Goal: Obtain resource: Obtain resource

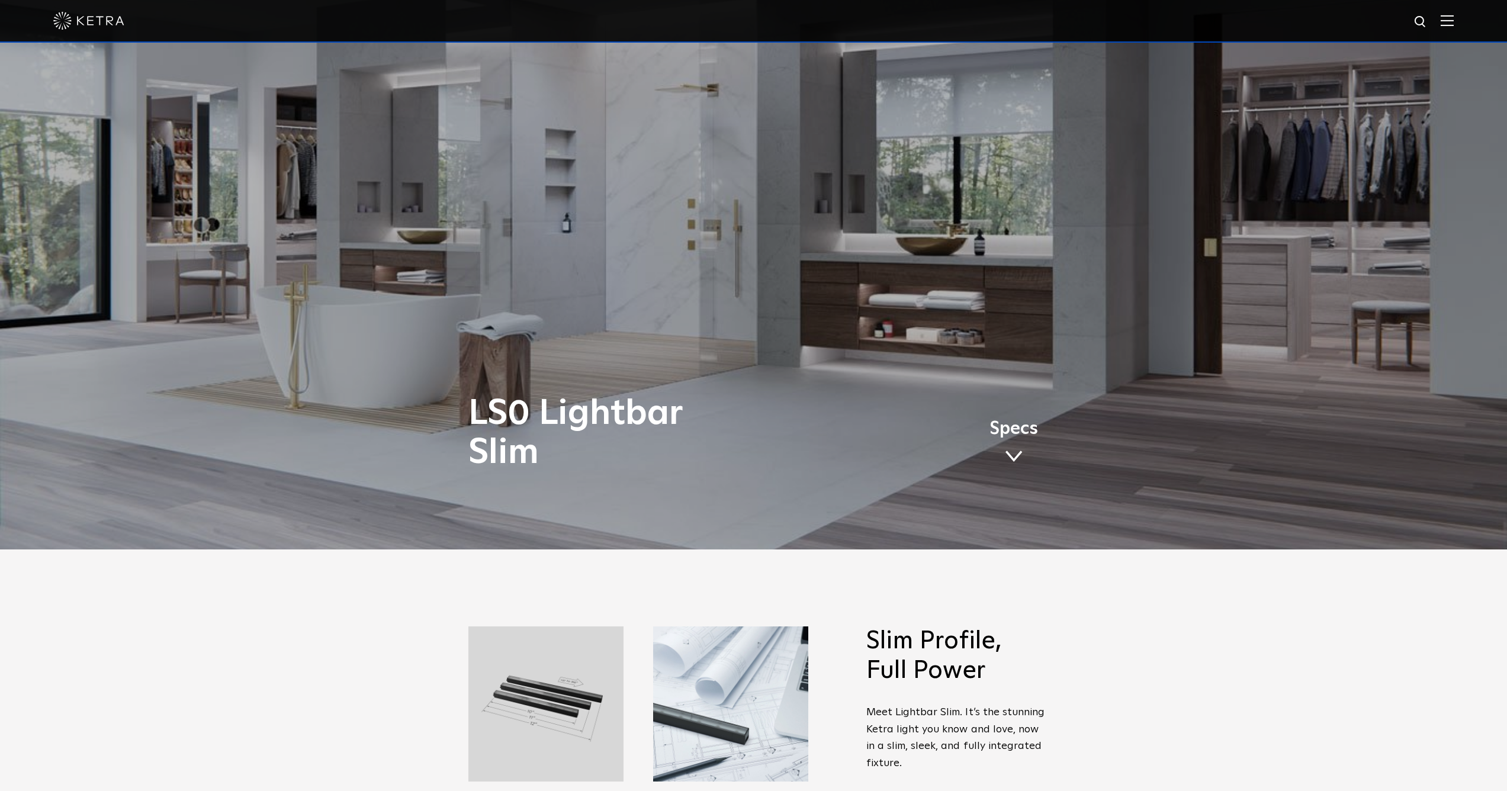
scroll to position [446, 0]
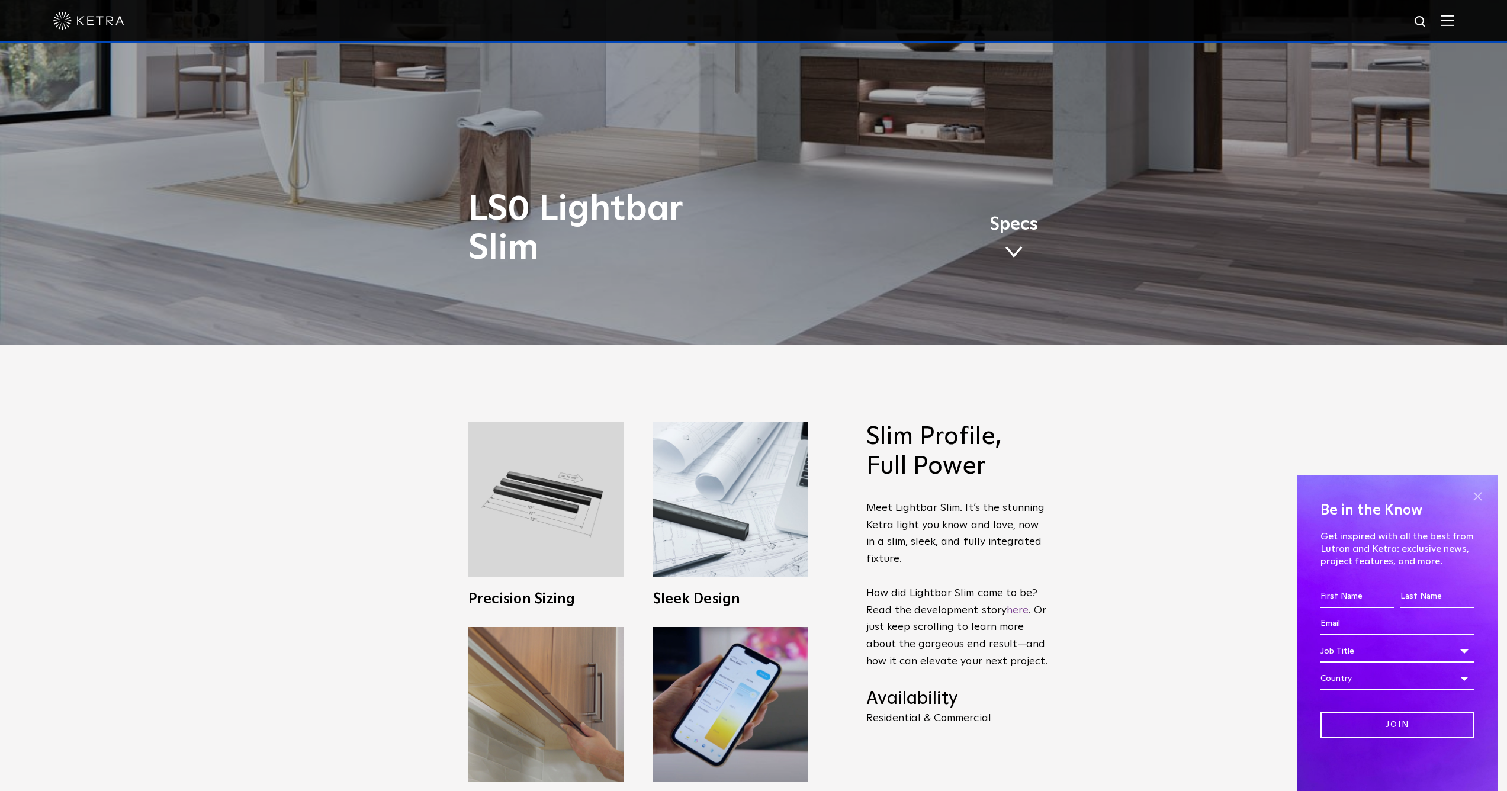
click at [1478, 494] on span at bounding box center [1477, 496] width 18 height 18
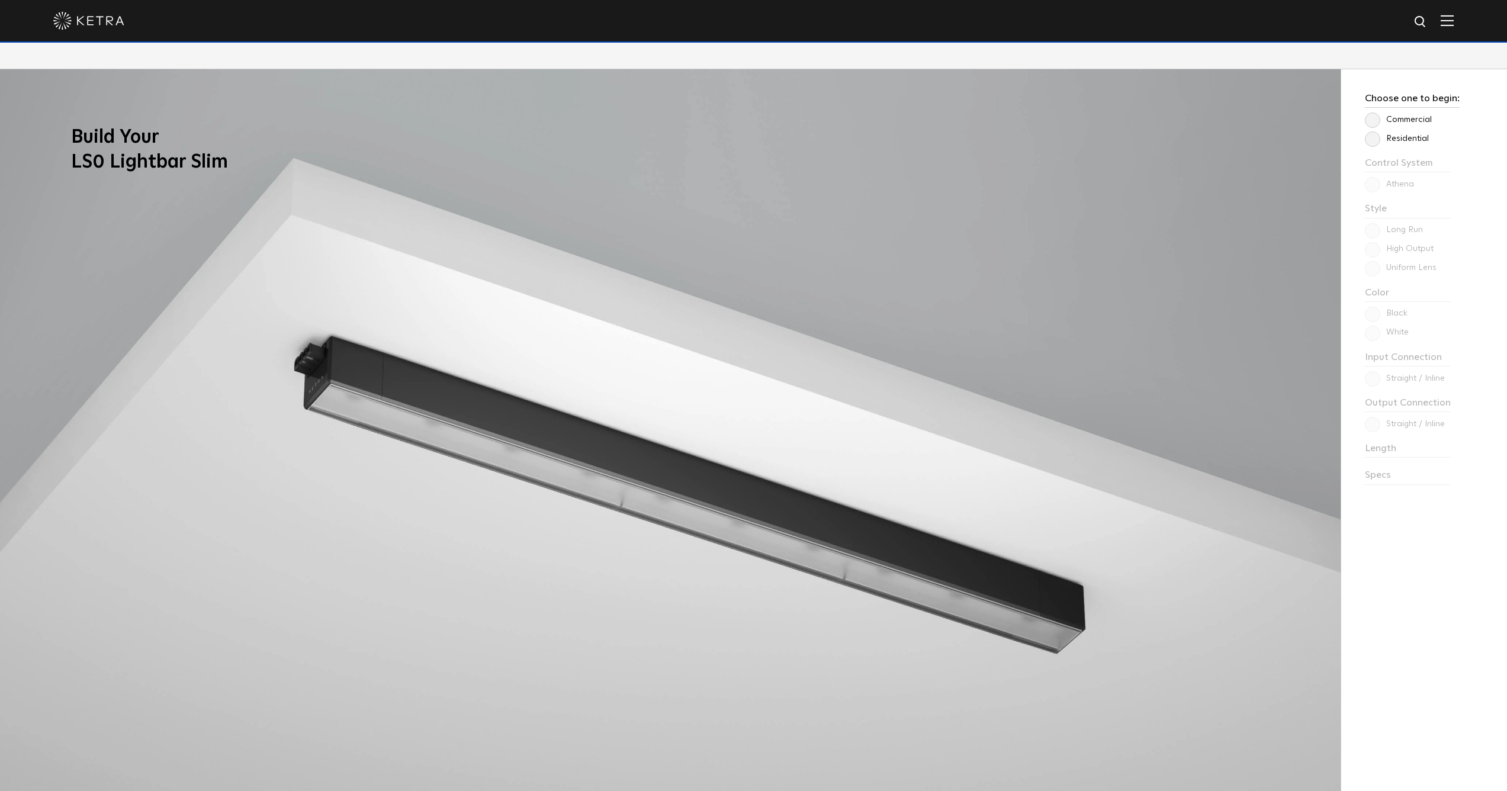
scroll to position [1266, 0]
click at [1379, 140] on label "Residential" at bounding box center [1396, 138] width 64 height 10
click at [0, 0] on input "Residential" at bounding box center [0, 0] width 0 height 0
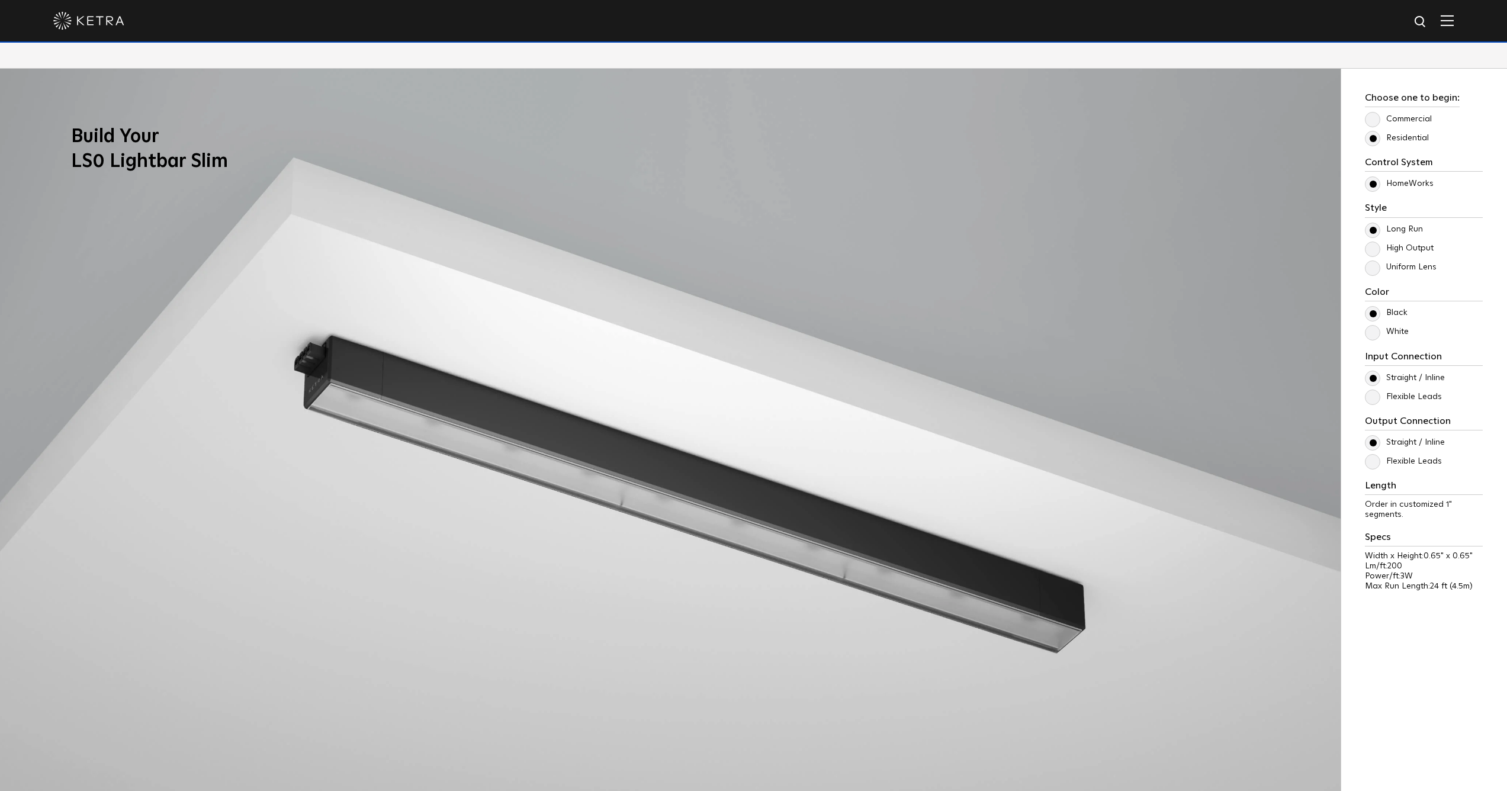
click at [1375, 400] on label "Flexible Leads" at bounding box center [1402, 397] width 77 height 10
click at [0, 0] on input "Flexible Leads" at bounding box center [0, 0] width 0 height 0
click at [1374, 378] on label "Straight / Inline" at bounding box center [1404, 378] width 80 height 10
click at [0, 0] on input "Straight / Inline" at bounding box center [0, 0] width 0 height 0
click at [1377, 461] on label "Flexible Leads" at bounding box center [1402, 461] width 77 height 10
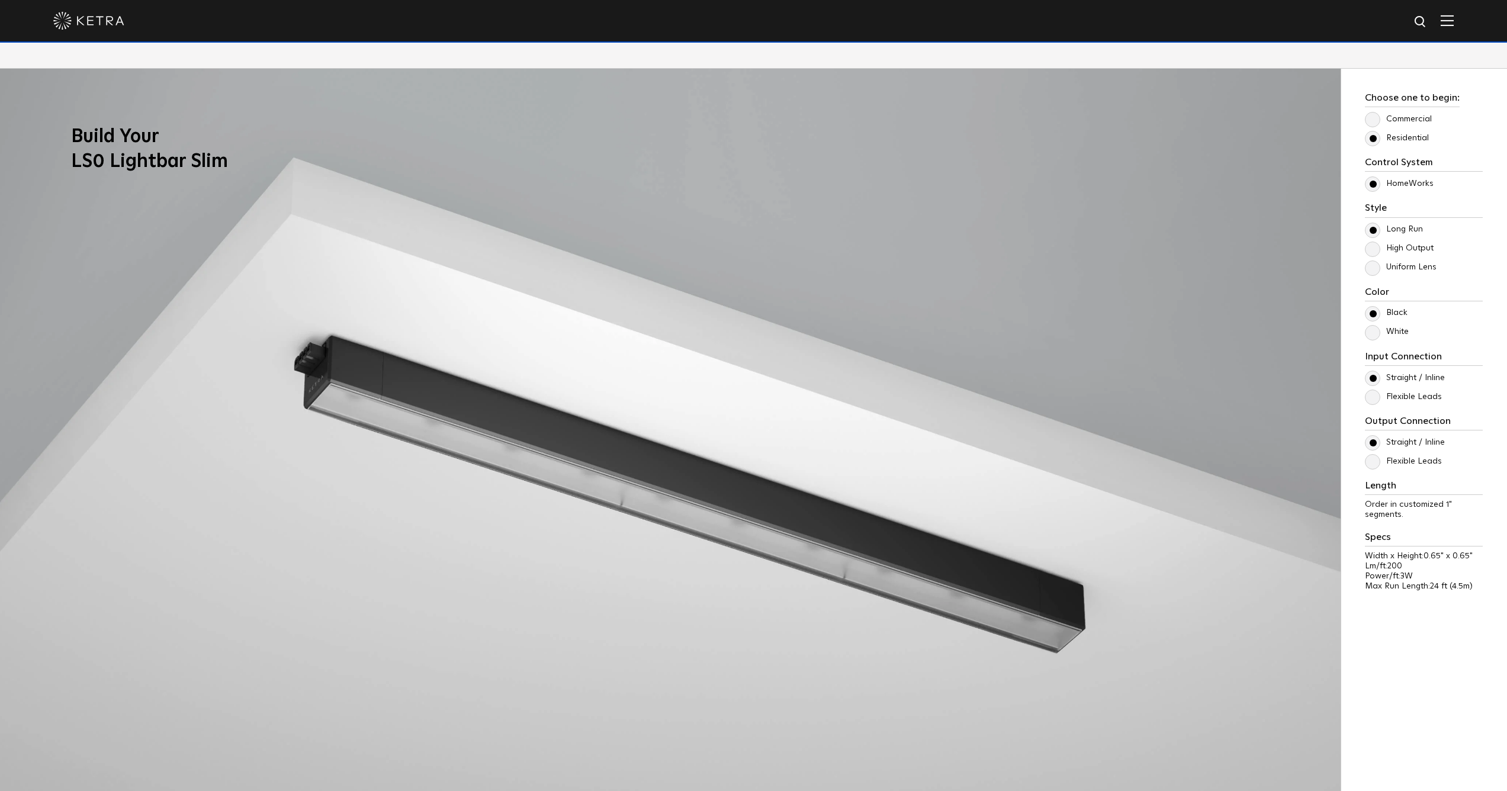
click at [0, 0] on input "Flexible Leads" at bounding box center [0, 0] width 0 height 0
click at [1370, 440] on label "Straight / Inline" at bounding box center [1404, 442] width 80 height 10
click at [0, 0] on input "Straight / Inline" at bounding box center [0, 0] width 0 height 0
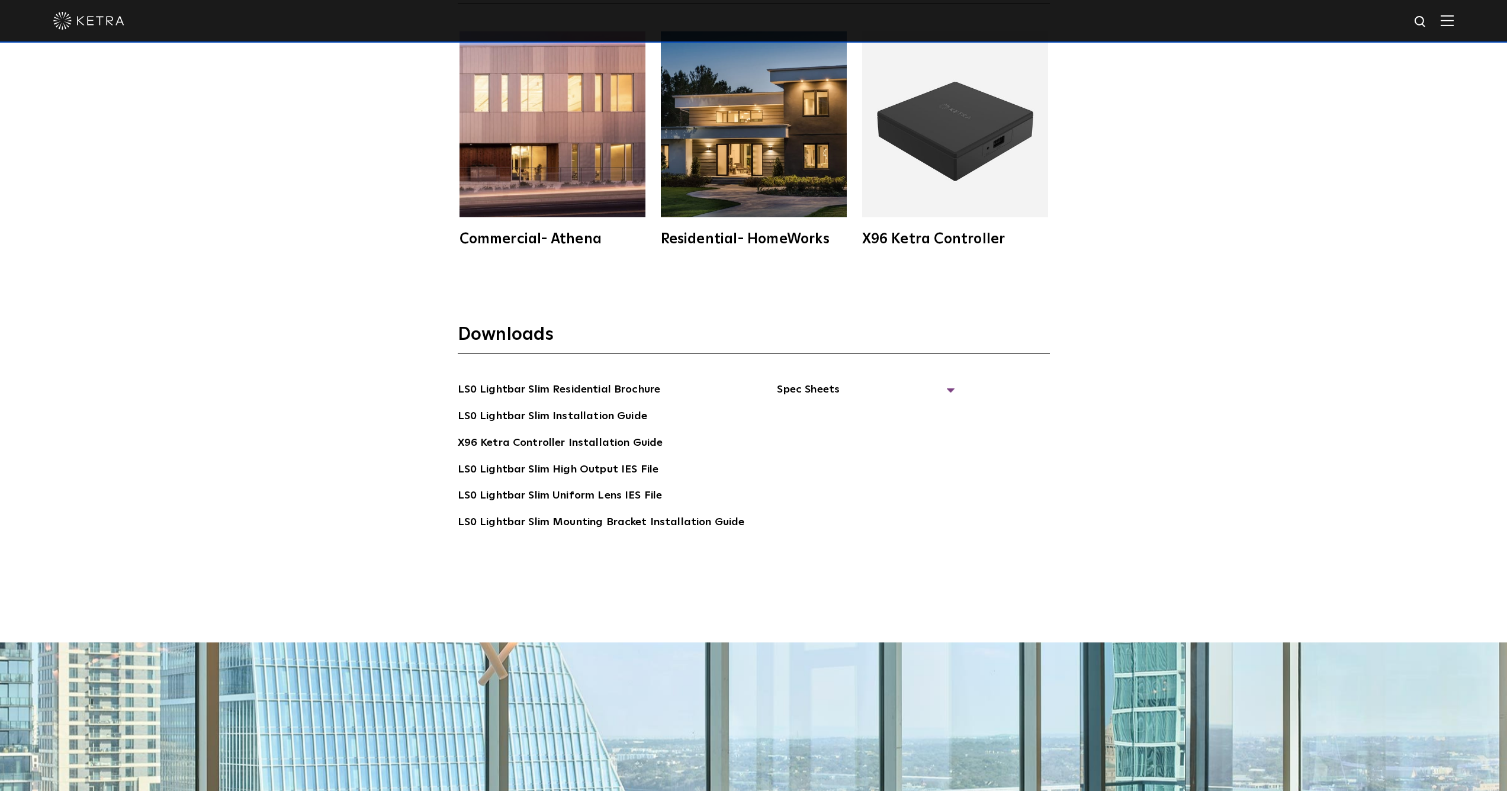
scroll to position [2892, 0]
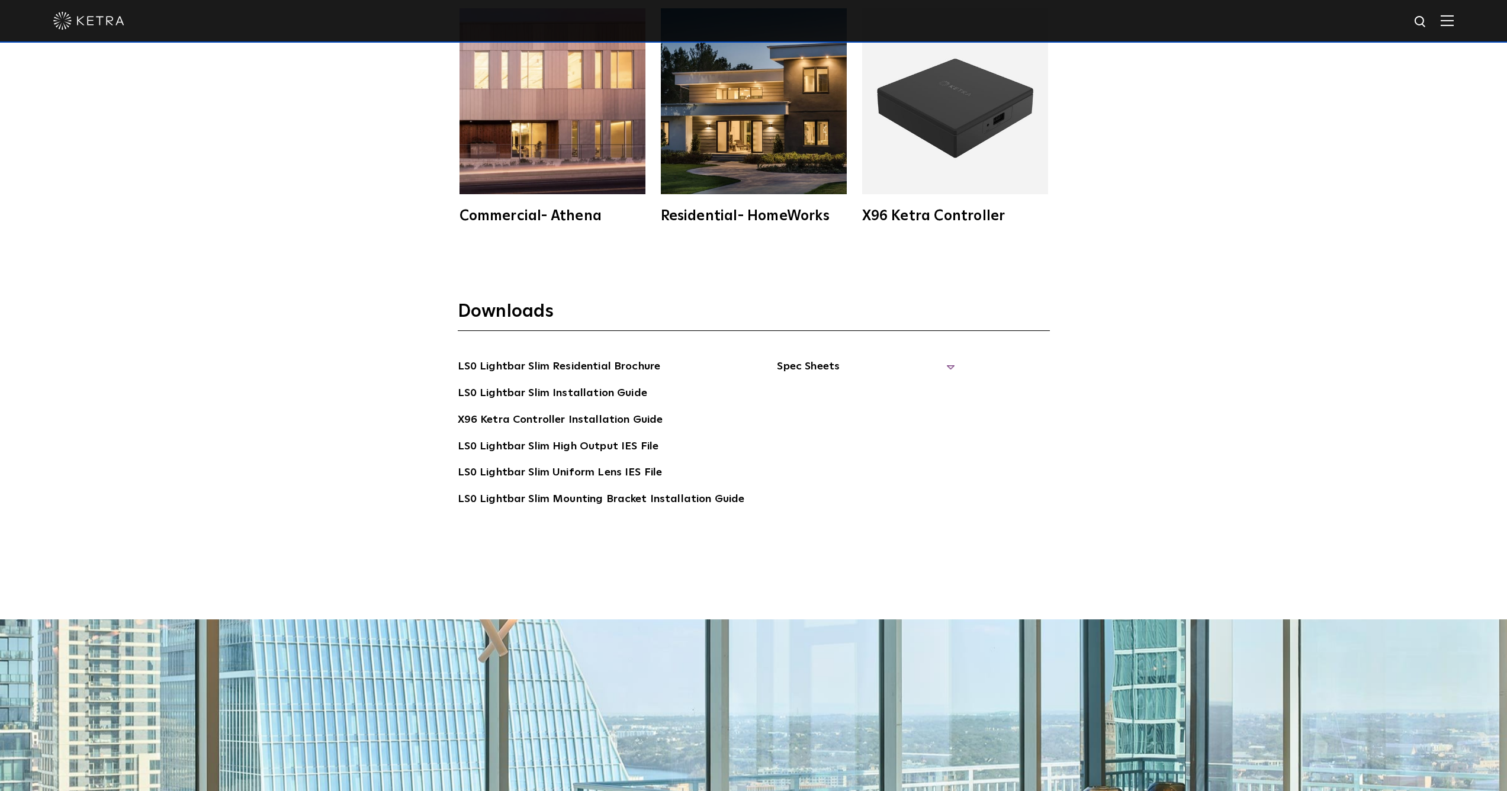
click at [798, 365] on span "Spec Sheets" at bounding box center [866, 371] width 178 height 26
click at [903, 391] on link "LS0 Lightbar Slim Spec Sheet" at bounding box center [867, 393] width 152 height 19
